Goal: Task Accomplishment & Management: Use online tool/utility

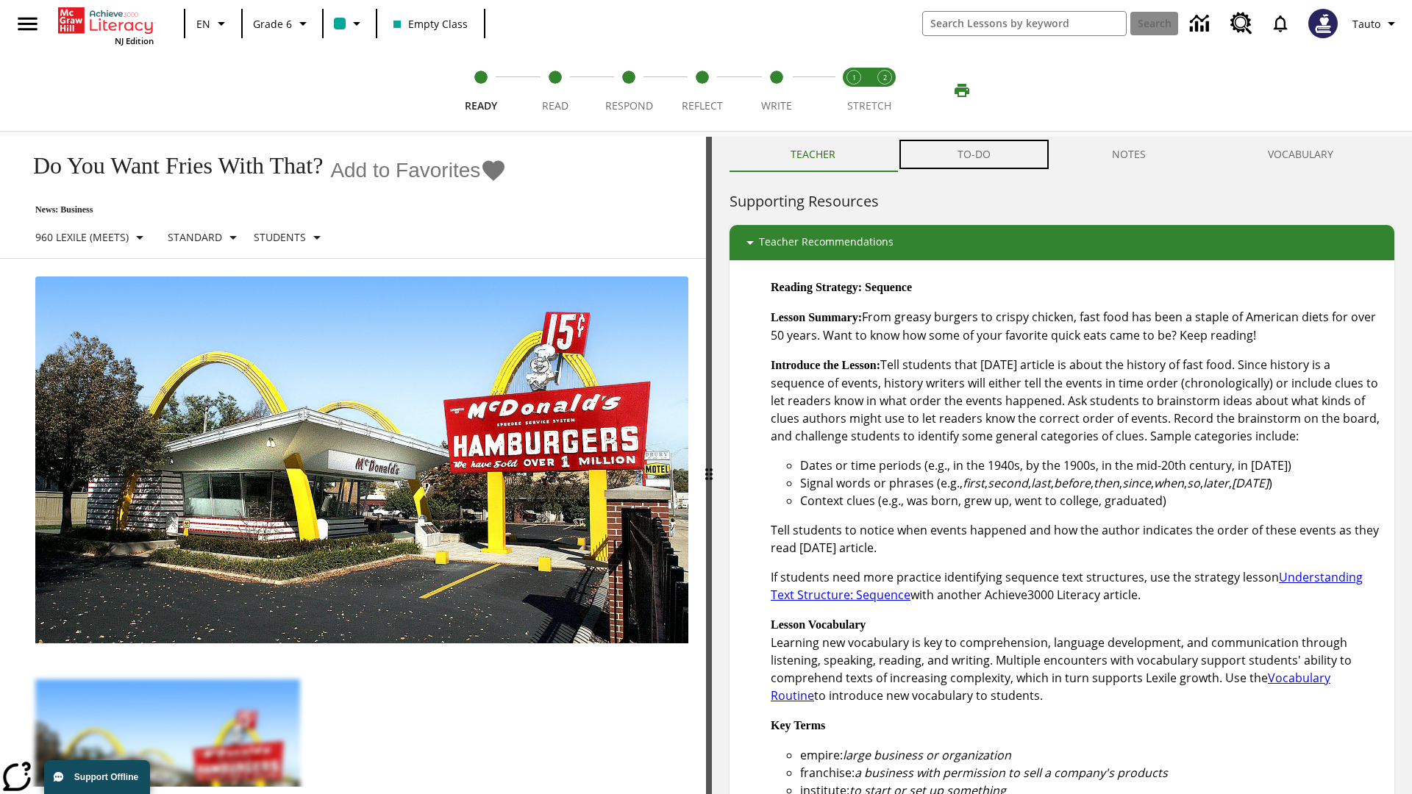
click at [975, 154] on button "TO-DO" at bounding box center [974, 154] width 155 height 35
